Goal: Transaction & Acquisition: Purchase product/service

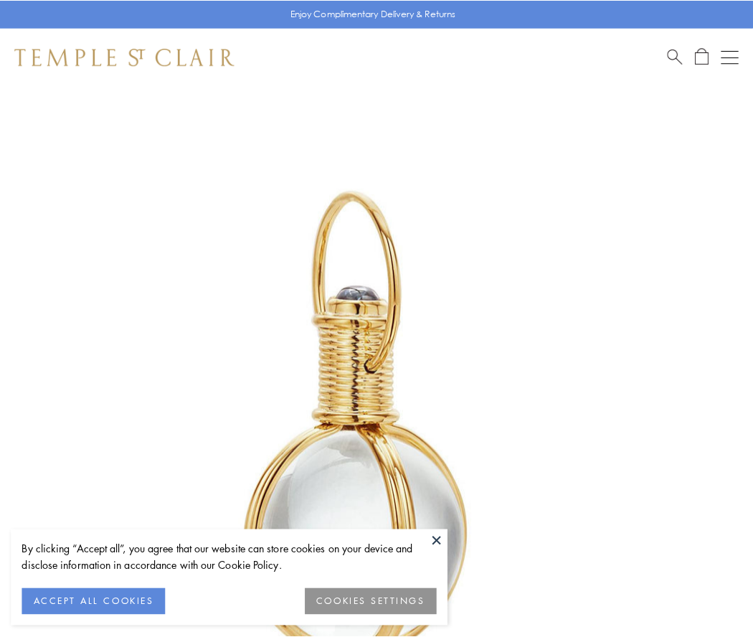
scroll to position [374, 0]
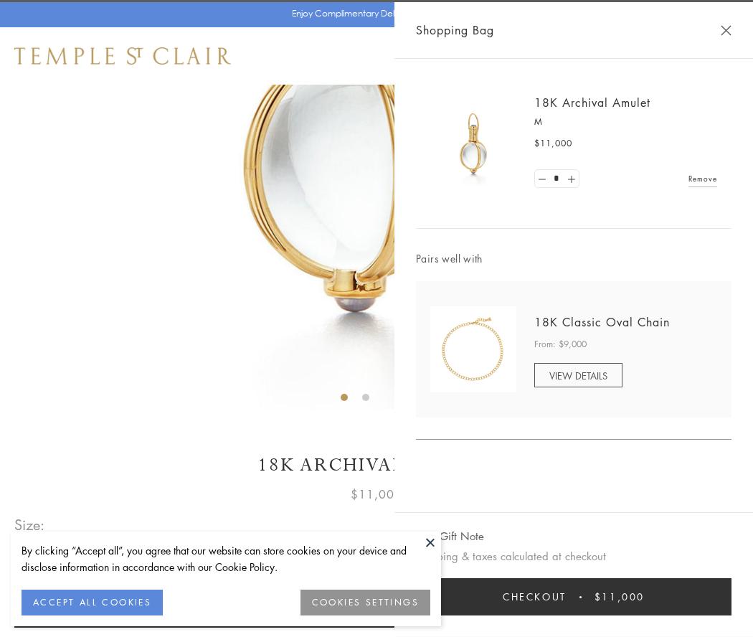
click at [574, 597] on button "Checkout $11,000" at bounding box center [574, 596] width 316 height 37
